Goal: Information Seeking & Learning: Learn about a topic

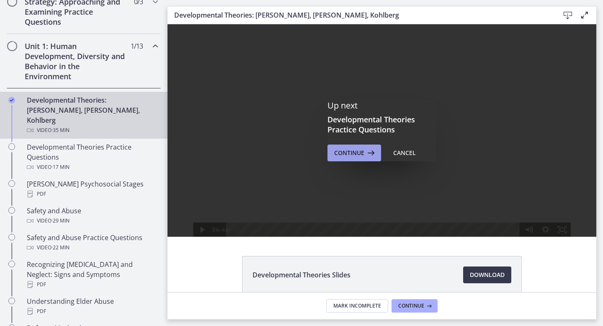
click at [342, 155] on span "Continue" at bounding box center [349, 153] width 30 height 10
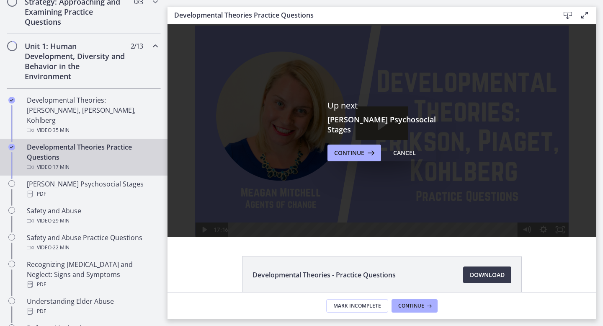
click at [358, 157] on div "Up next [PERSON_NAME] Psychosocial Stages Continue Cancel" at bounding box center [381, 130] width 429 height 212
click at [353, 148] on span "Continue" at bounding box center [349, 153] width 30 height 10
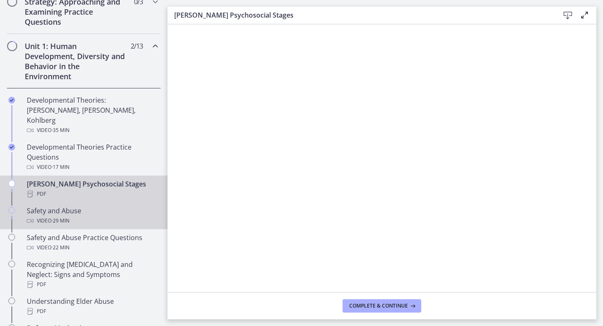
click at [73, 205] on div "Safety and Abuse Video · 29 min" at bounding box center [92, 215] width 131 height 20
